Goal: Download file/media

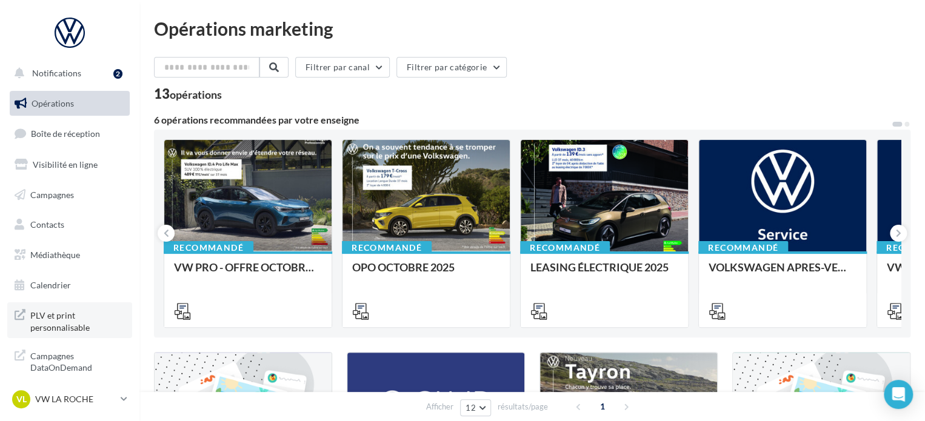
click at [65, 312] on span "PLV et print personnalisable" at bounding box center [77, 320] width 95 height 26
click at [94, 392] on div "VL VW LA ROCHE vw-loco-85000" at bounding box center [64, 399] width 104 height 18
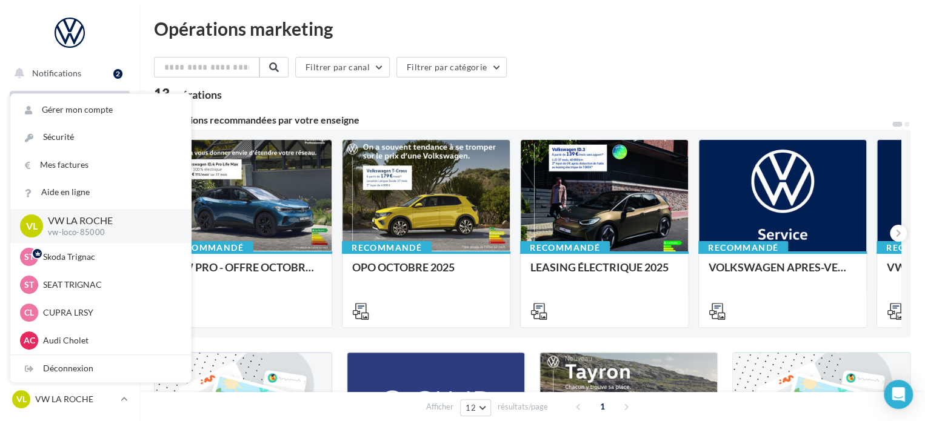
click at [300, 104] on div "Filtrer par canal Filtrer par catégorie 13 opérations 6 opérations recommandées…" at bounding box center [532, 425] width 756 height 737
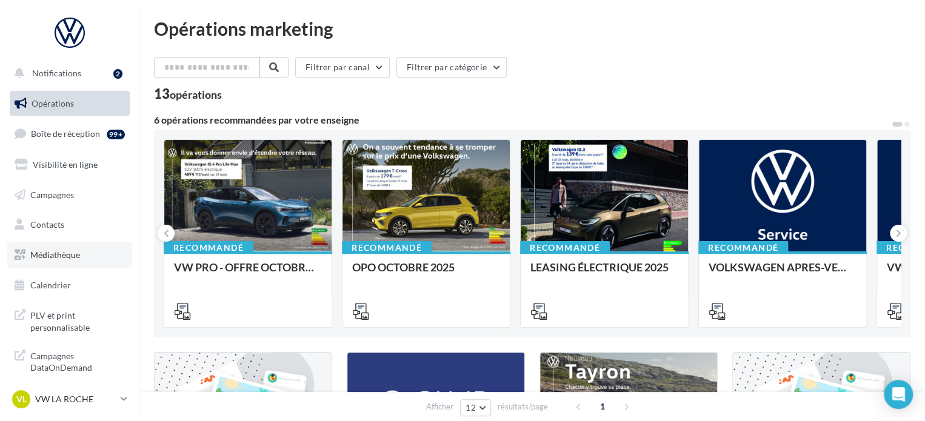
click at [65, 254] on span "Médiathèque" at bounding box center [55, 255] width 50 height 10
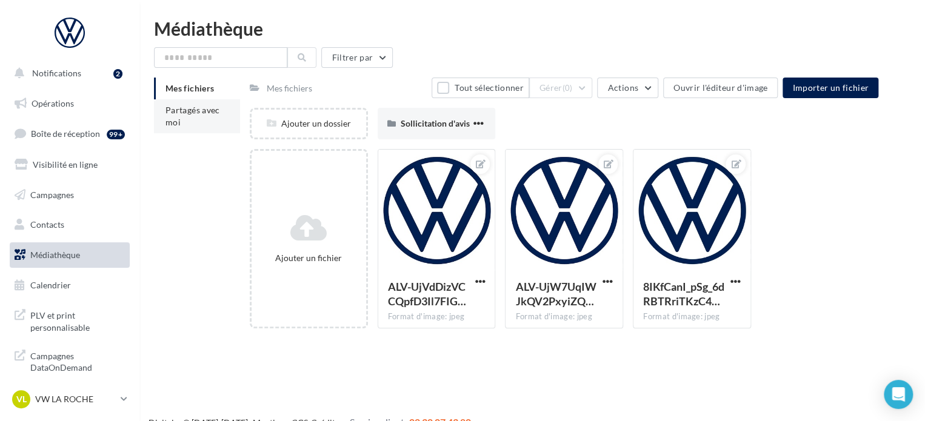
click at [187, 111] on span "Partagés avec moi" at bounding box center [192, 116] width 55 height 22
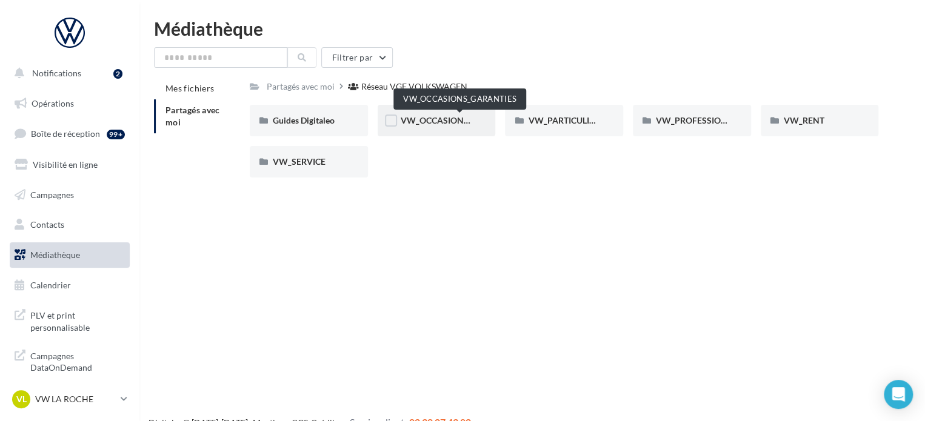
click at [431, 124] on span "VW_OCCASIONS_GARANTIES" at bounding box center [459, 120] width 119 height 10
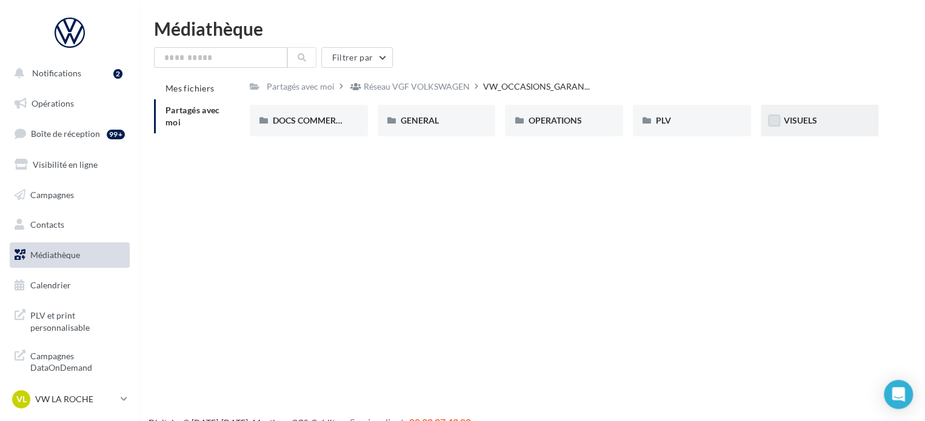
click at [778, 116] on label at bounding box center [774, 121] width 12 height 12
click at [784, 116] on span "VISUELS" at bounding box center [799, 120] width 33 height 10
click at [809, 115] on div "VISUELS" at bounding box center [819, 121] width 72 height 12
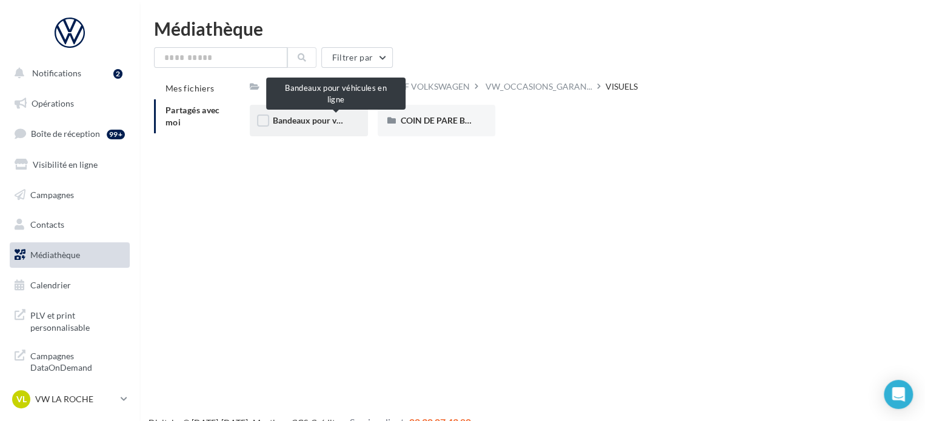
click at [302, 118] on span "Bandeaux pour véhicules en ligne" at bounding box center [335, 120] width 125 height 10
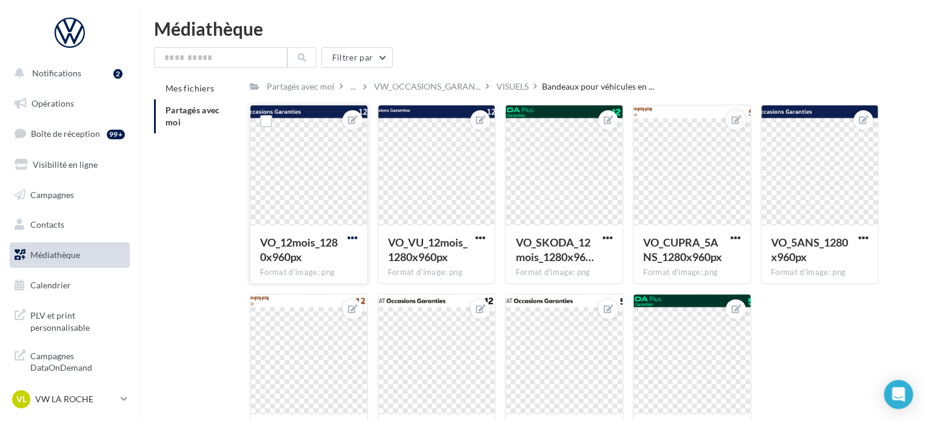
click at [351, 237] on span "button" at bounding box center [352, 238] width 10 height 10
click at [308, 307] on button "Télécharger" at bounding box center [296, 293] width 128 height 32
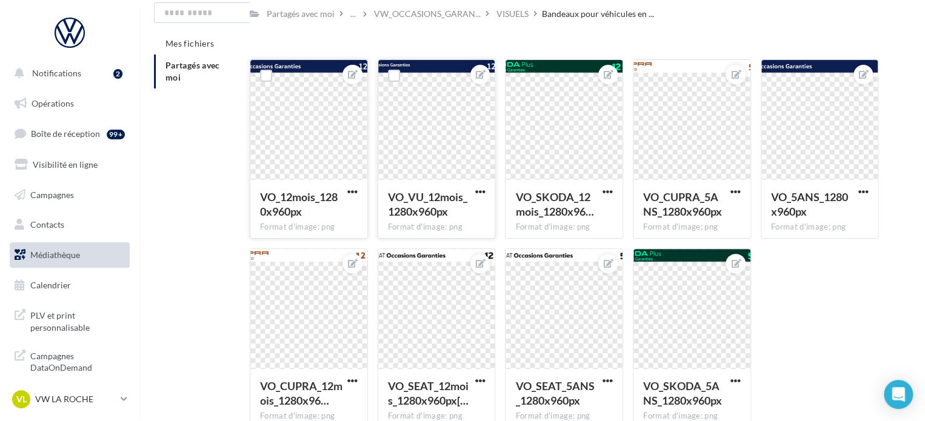
scroll to position [113, 0]
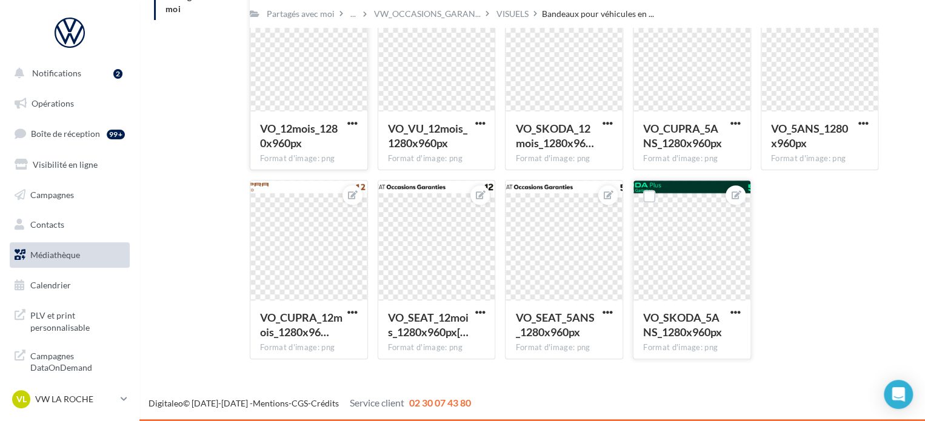
click at [727, 244] on div at bounding box center [691, 241] width 117 height 121
click at [687, 187] on div at bounding box center [691, 241] width 117 height 121
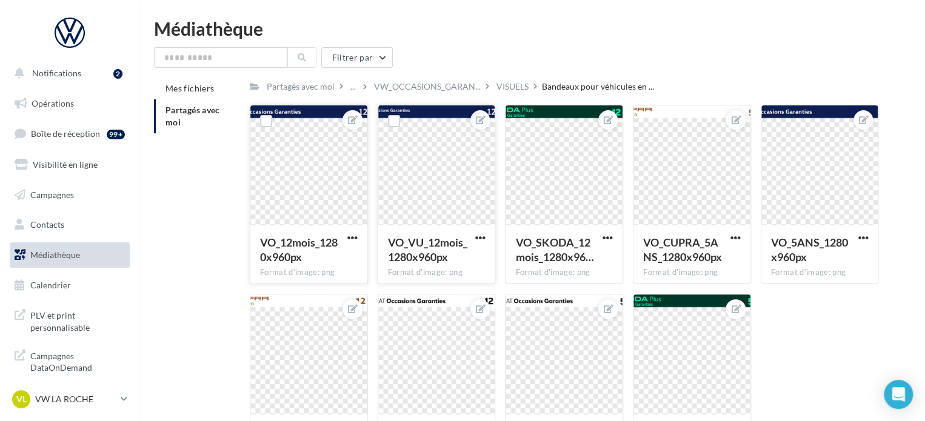
click at [418, 118] on div at bounding box center [436, 165] width 117 height 121
click at [821, 241] on span "VO_5ANS_1280x960px" at bounding box center [809, 250] width 77 height 28
click at [869, 237] on button "button" at bounding box center [862, 239] width 15 height 12
